Goal: Information Seeking & Learning: Learn about a topic

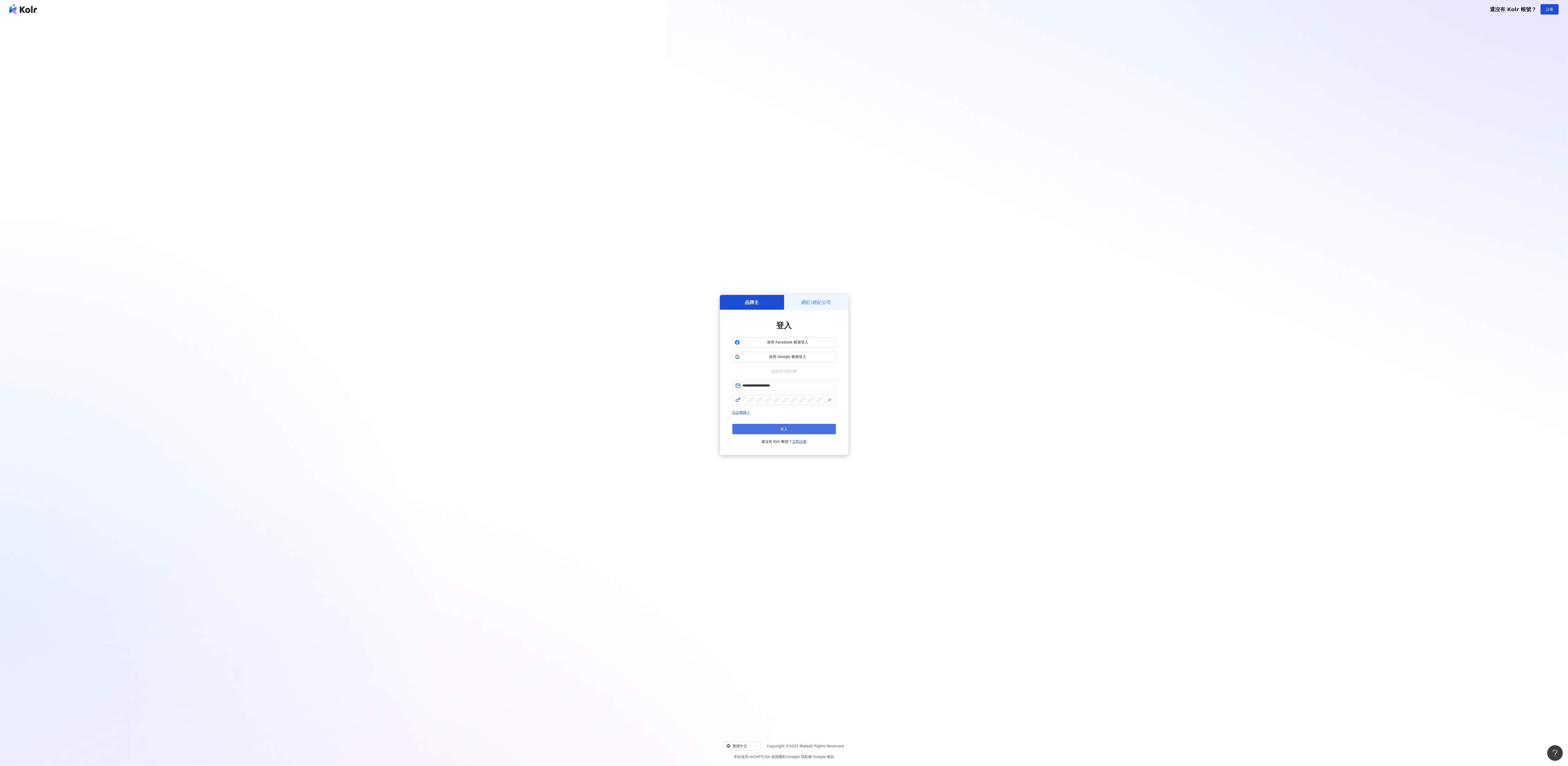
click at [820, 432] on button "登入" at bounding box center [784, 429] width 104 height 10
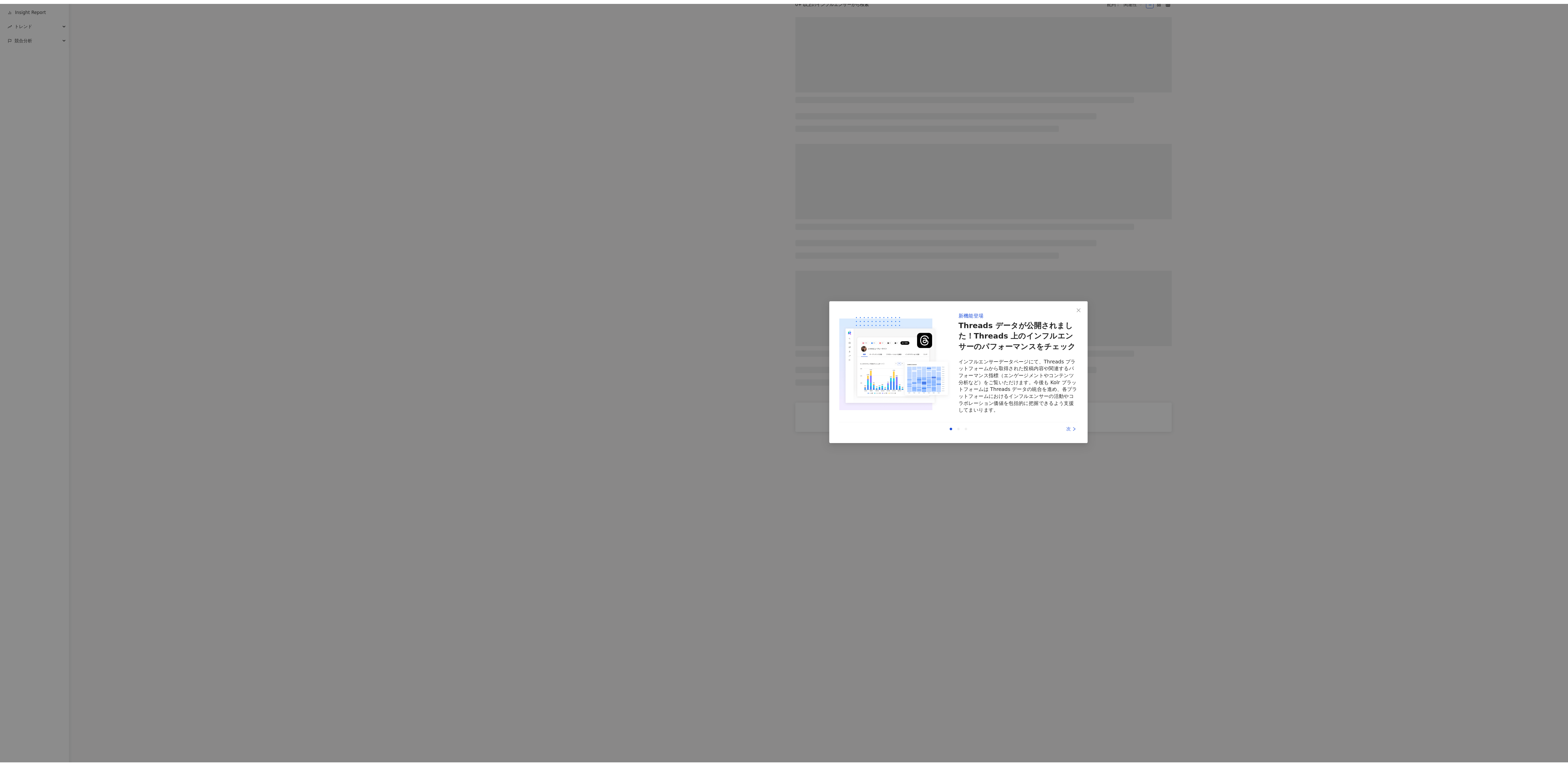
scroll to position [2, 0]
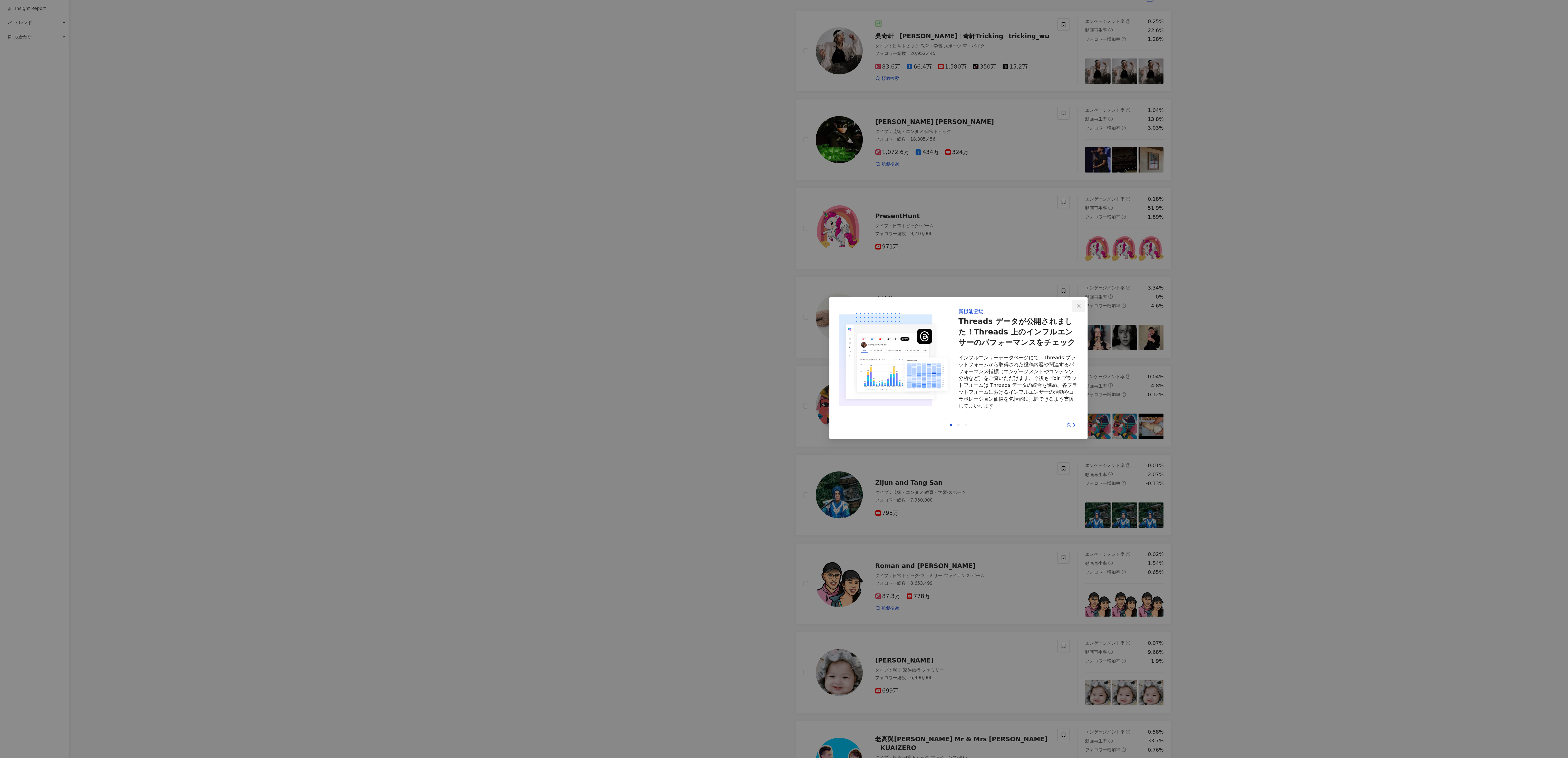
click at [882, 332] on button "Close" at bounding box center [882, 328] width 10 height 10
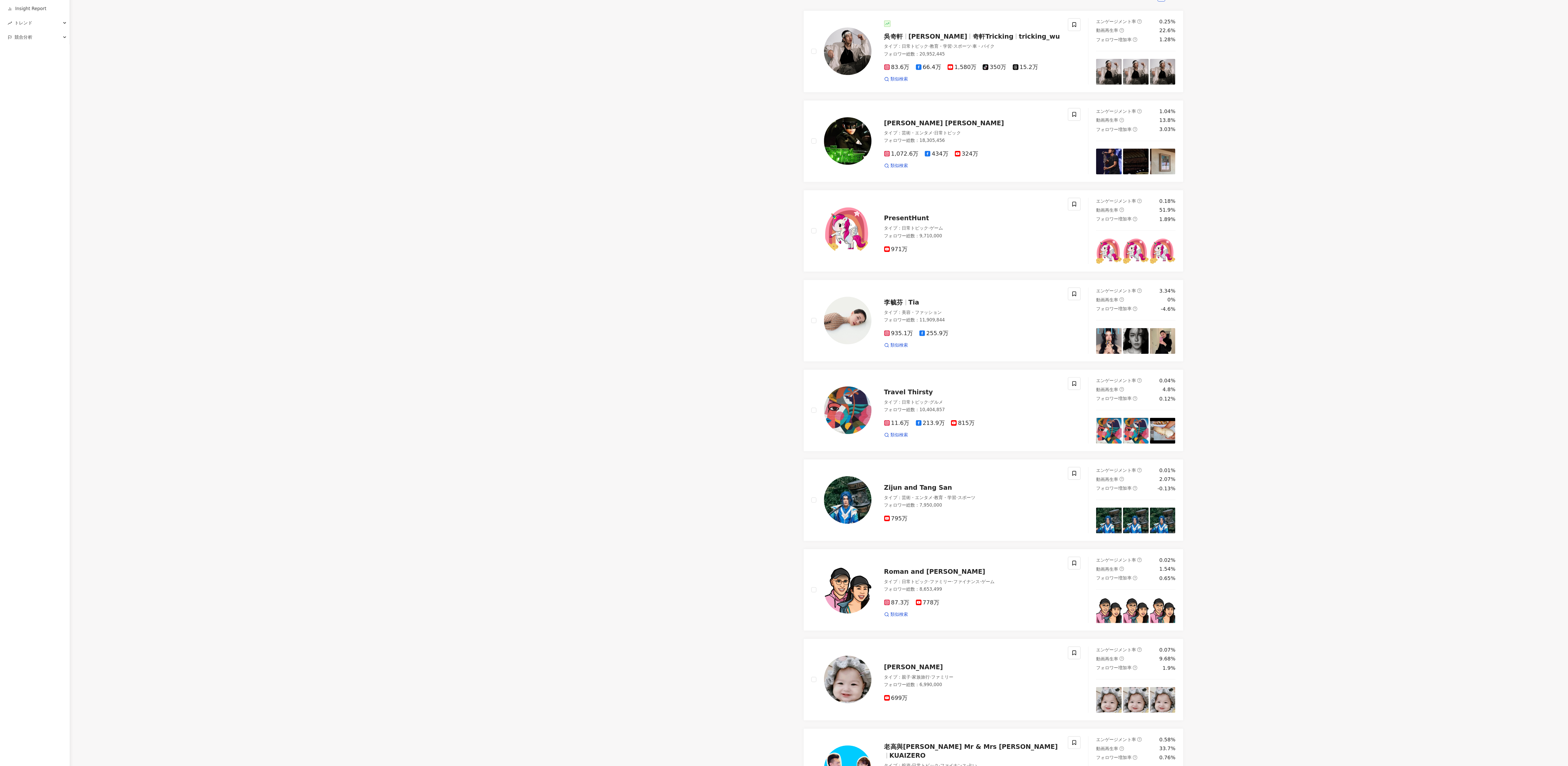
scroll to position [0, 0]
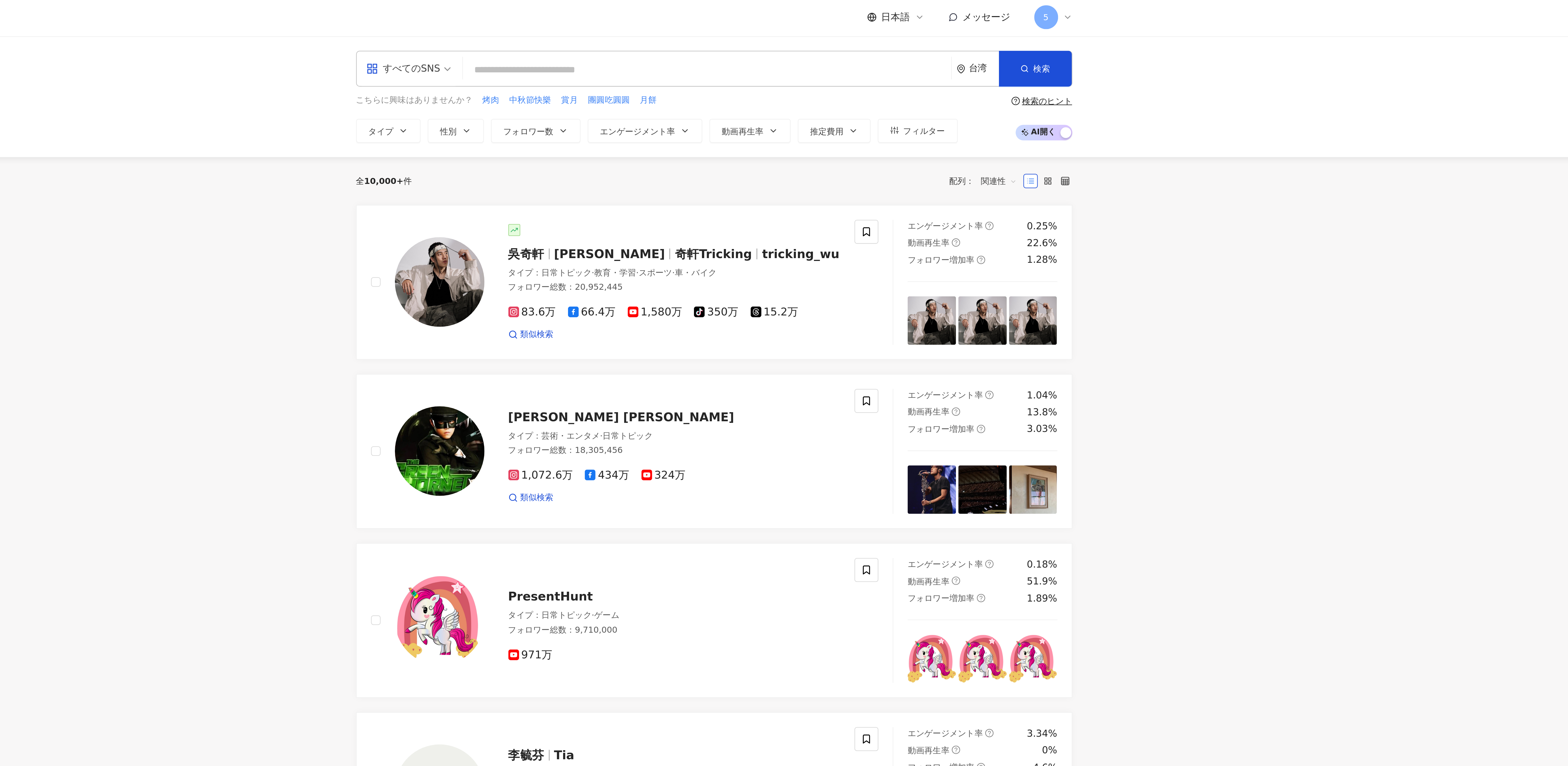
click at [925, 29] on div "台湾" at bounding box center [930, 30] width 13 height 4
click at [908, 76] on div "日本" at bounding box center [906, 76] width 51 height 9
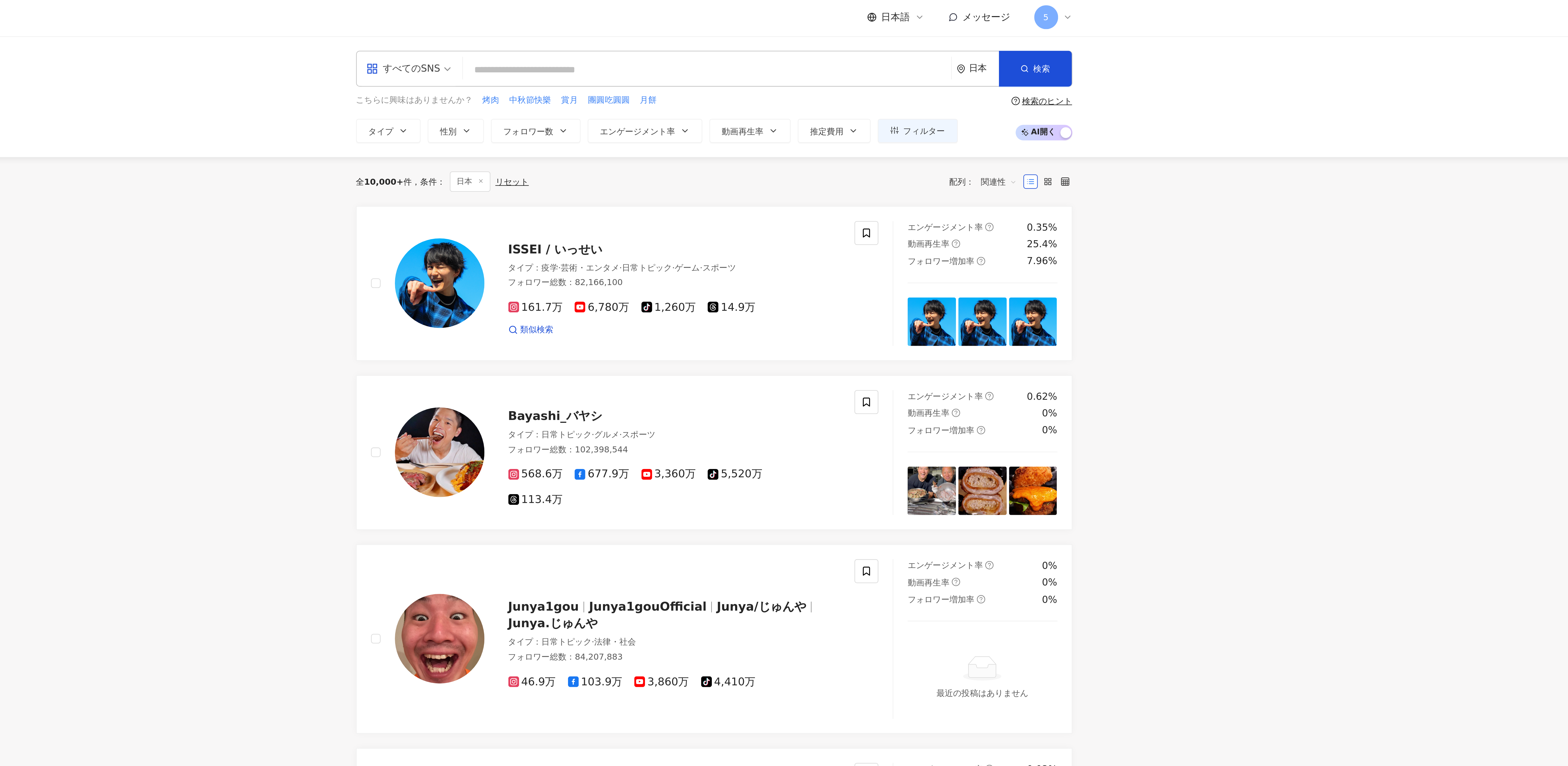
click at [849, 28] on input "search" at bounding box center [810, 31] width 208 height 10
paste input "**********"
type input "**********"
click at [768, 65] on div "545,769 フォロワー" at bounding box center [806, 68] width 162 height 5
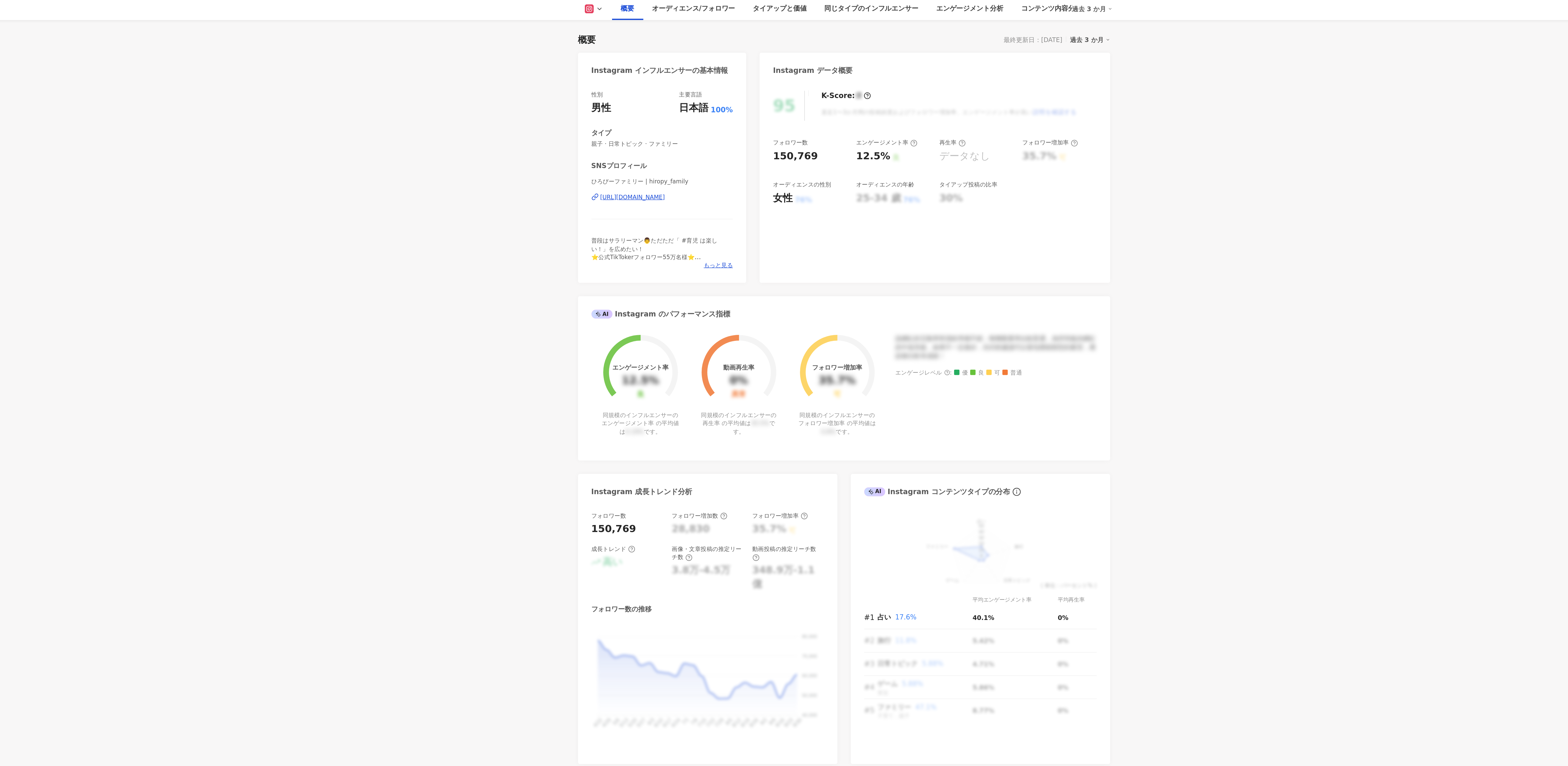
scroll to position [322, 0]
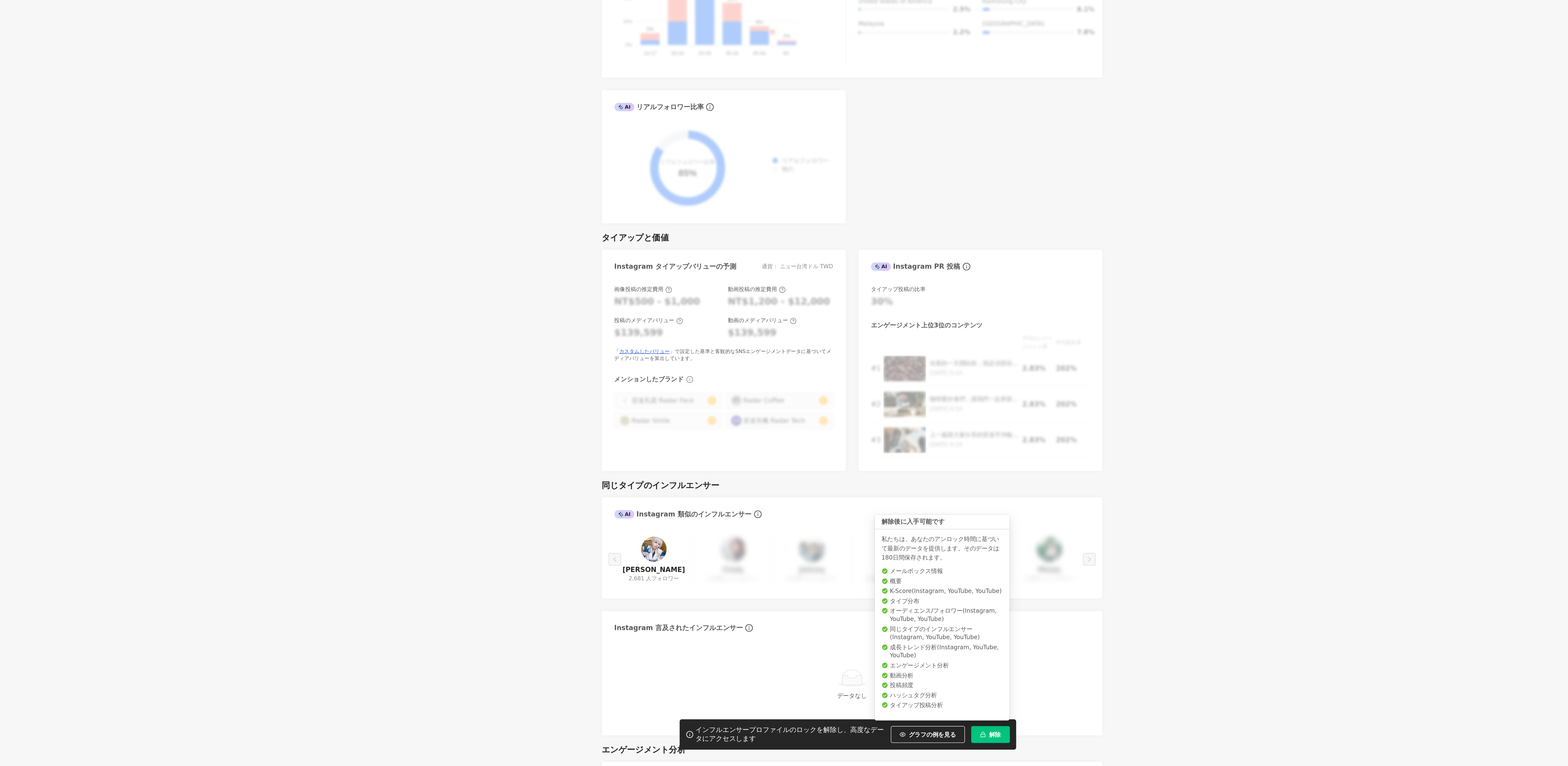
click at [898, 749] on button "解除" at bounding box center [898, 746] width 24 height 10
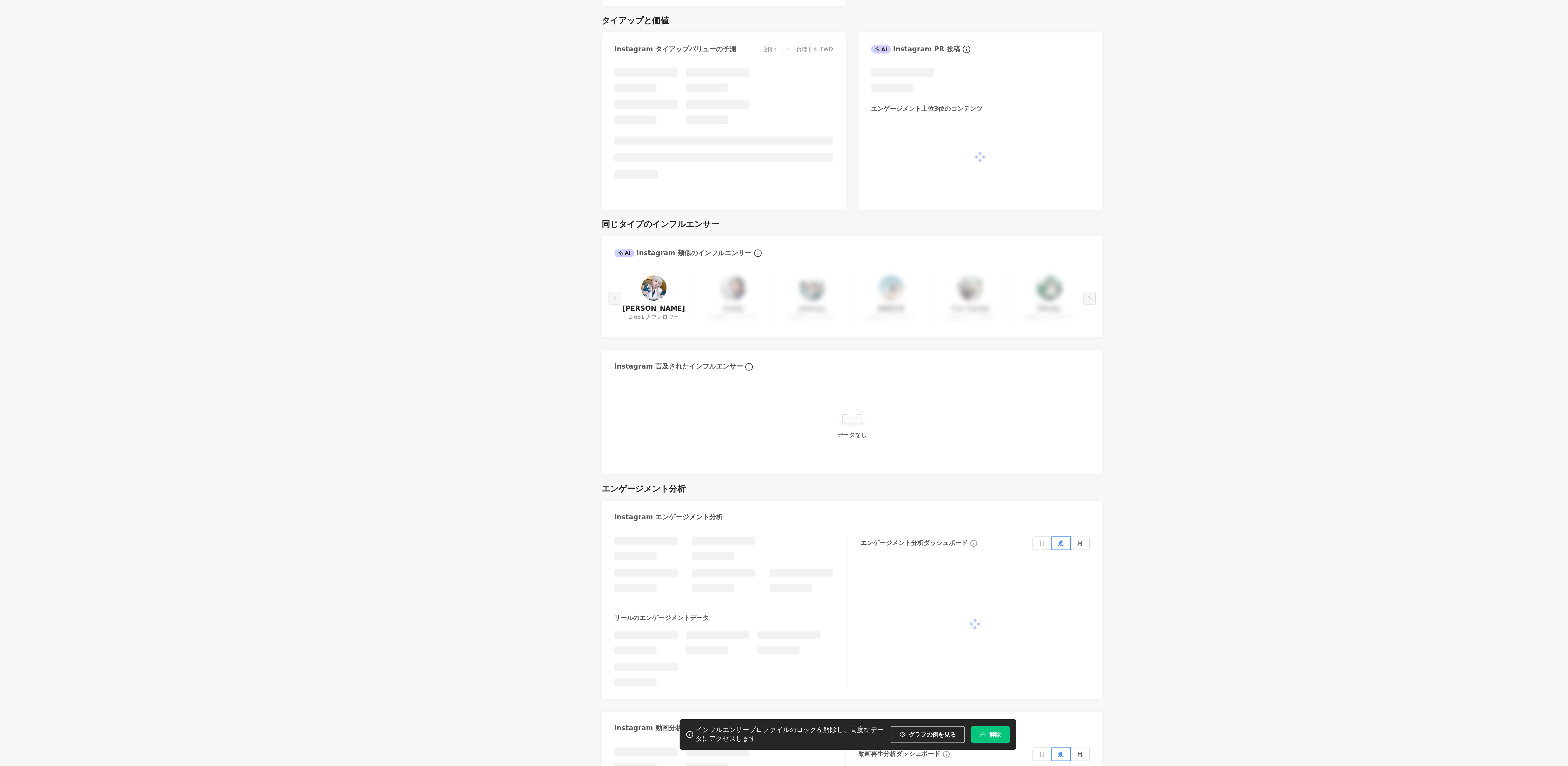
scroll to position [263, 0]
